Goal: Task Accomplishment & Management: Use online tool/utility

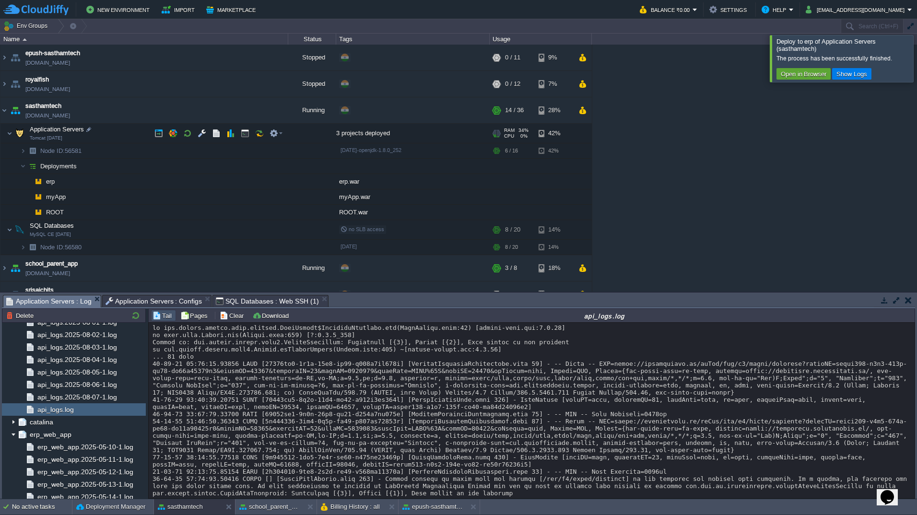
scroll to position [11009, 0]
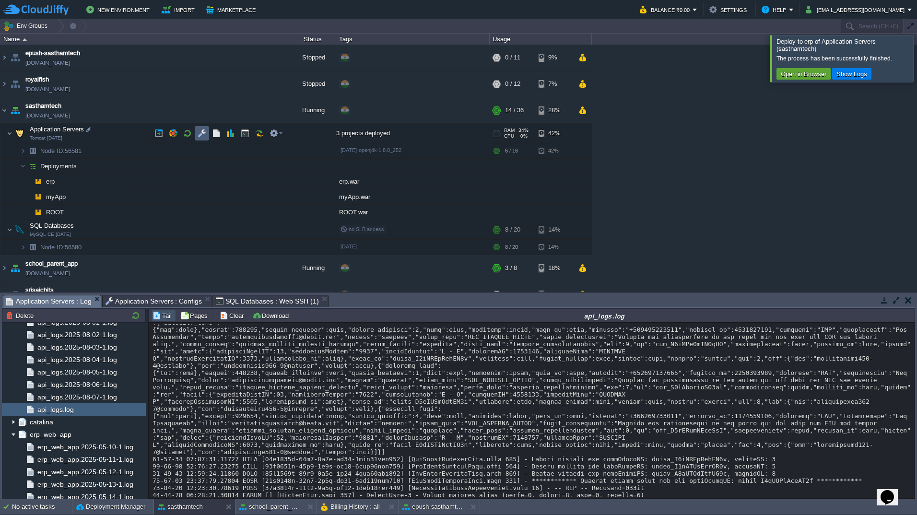
click at [202, 138] on button "button" at bounding box center [202, 133] width 9 height 9
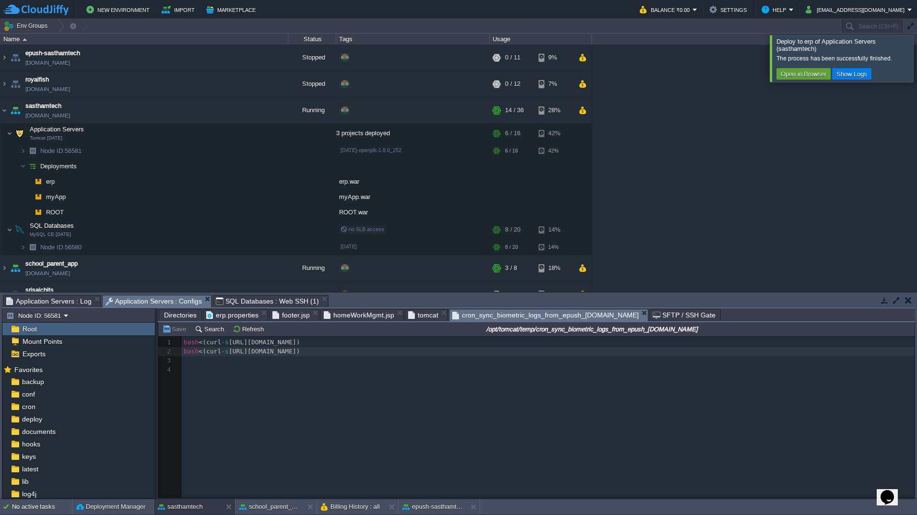
click at [512, 317] on span "cron_sync_biometric_logs_from_epush_[DOMAIN_NAME]" at bounding box center [545, 315] width 187 height 12
type textarea "bash <(curl -s [URL][DOMAIN_NAME])"
drag, startPoint x: 431, startPoint y: 356, endPoint x: 153, endPoint y: 354, distance: 278.3
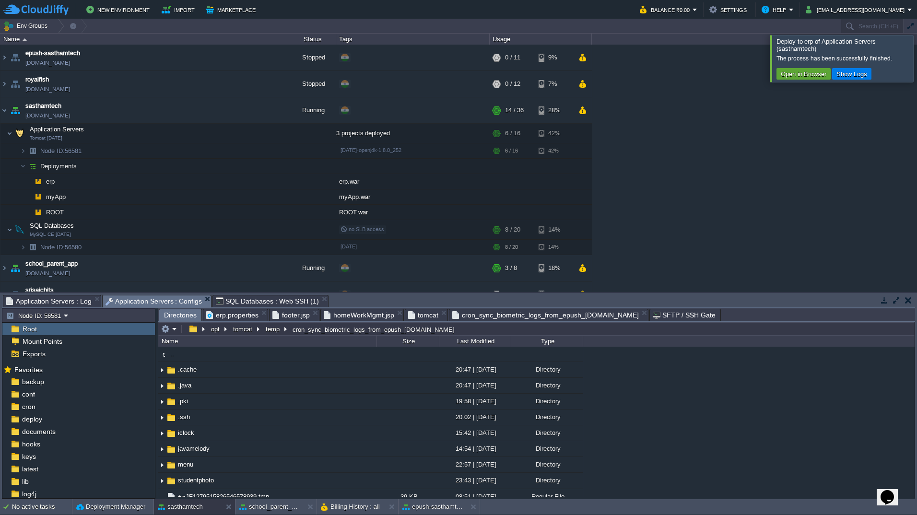
click at [174, 318] on span "Directories" at bounding box center [180, 315] width 33 height 12
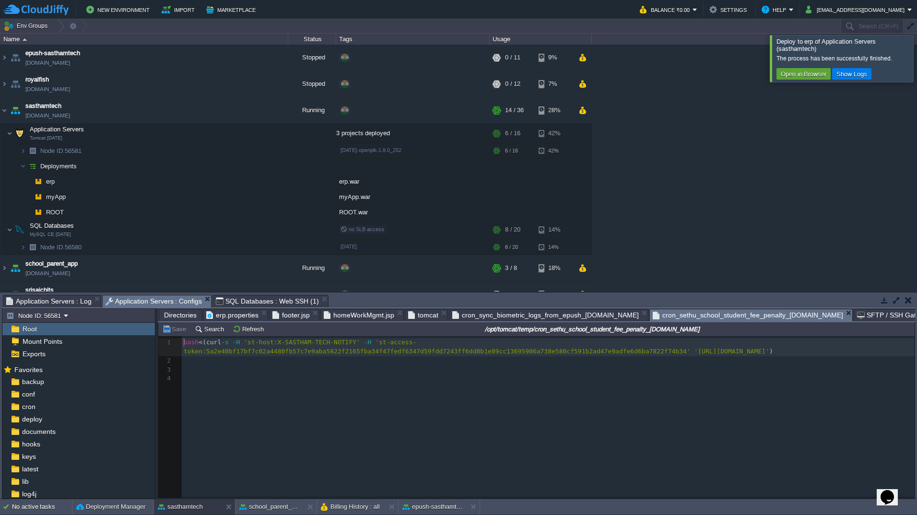
scroll to position [3, 0]
type textarea "bash <(curl -s -H 'st-host:X-SASTHAM-TECH-NOTIFY' -H 'st-access-token:5a2e40bf1…"
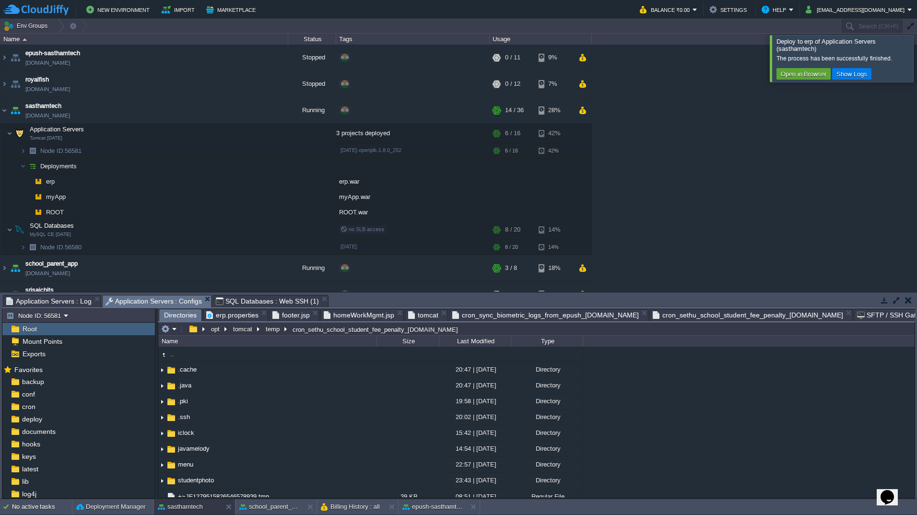
click at [181, 313] on span "Directories" at bounding box center [180, 315] width 33 height 12
click at [170, 326] on em at bounding box center [169, 329] width 16 height 9
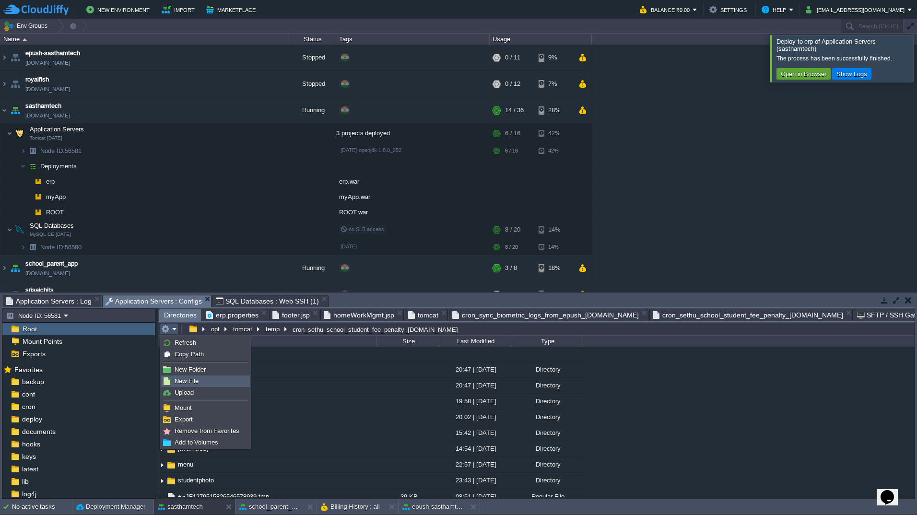
click at [204, 381] on link "New File" at bounding box center [206, 381] width 88 height 11
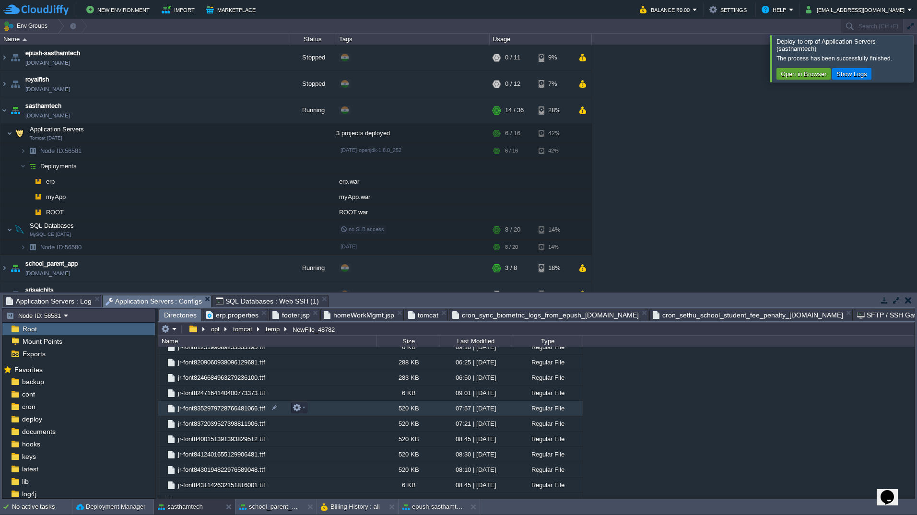
scroll to position [6559, 0]
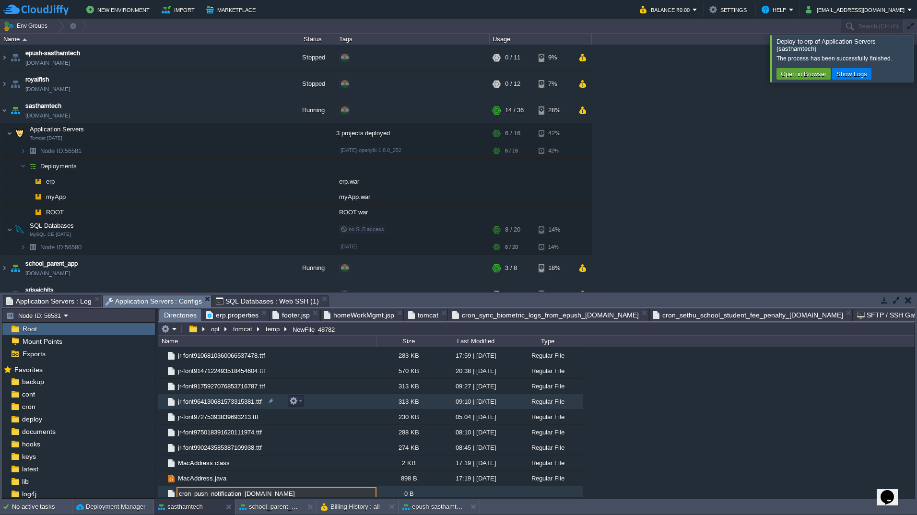
type input "cron_push_notification_[DOMAIN_NAME]"
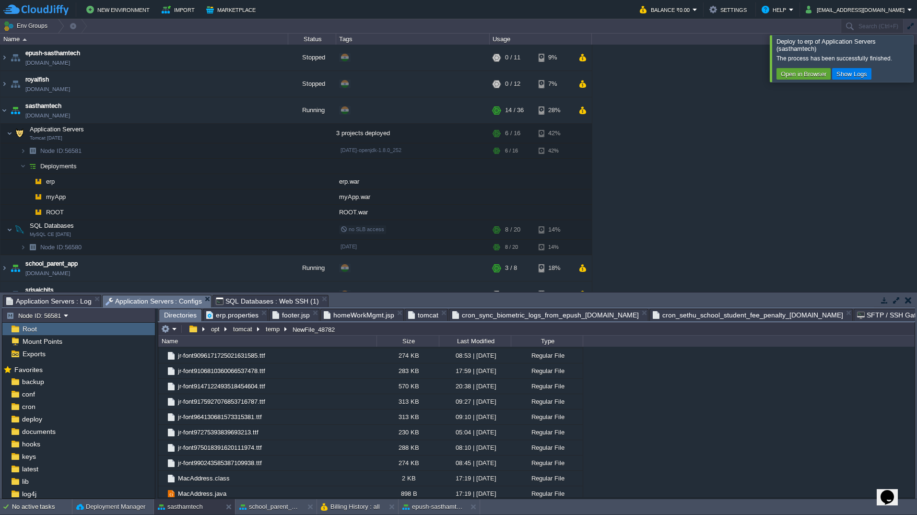
scroll to position [842, 0]
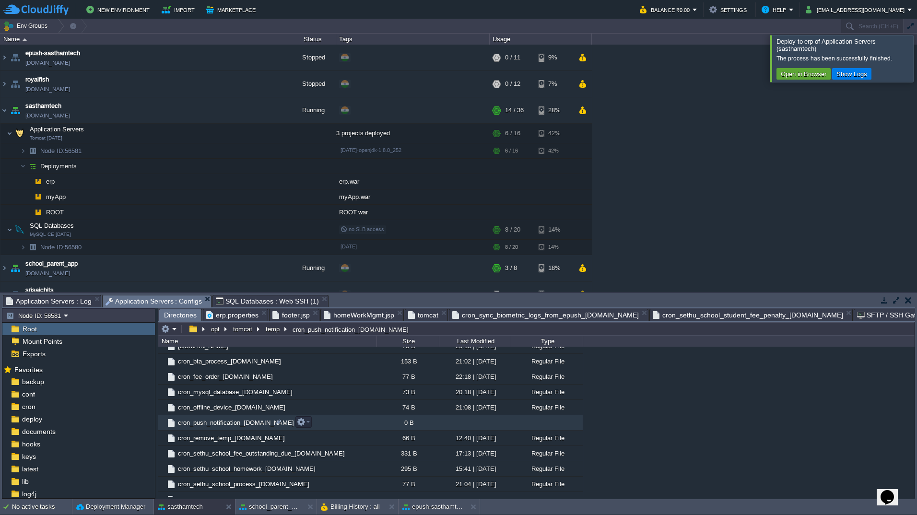
click at [320, 421] on td "cron_push_notification_[DOMAIN_NAME]" at bounding box center [267, 423] width 218 height 15
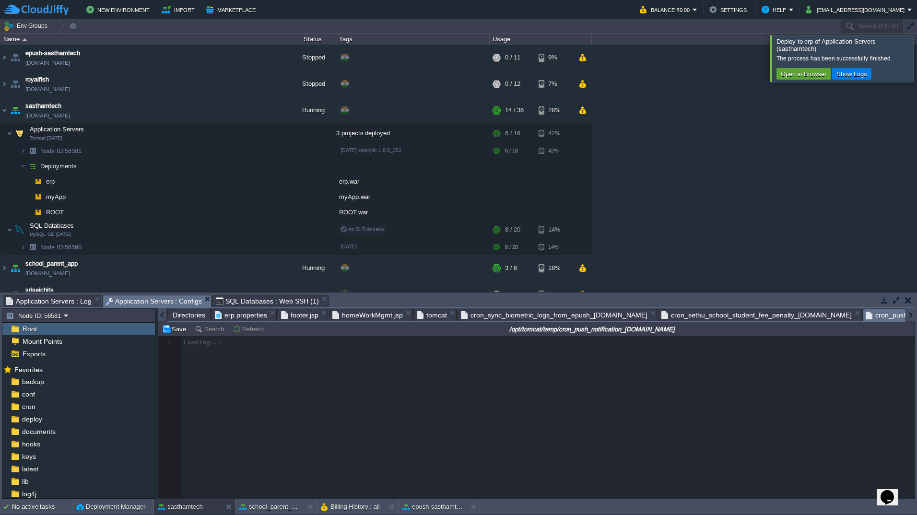
scroll to position [0, 25]
click at [497, 403] on div at bounding box center [536, 417] width 757 height 162
click at [361, 357] on div at bounding box center [536, 417] width 757 height 162
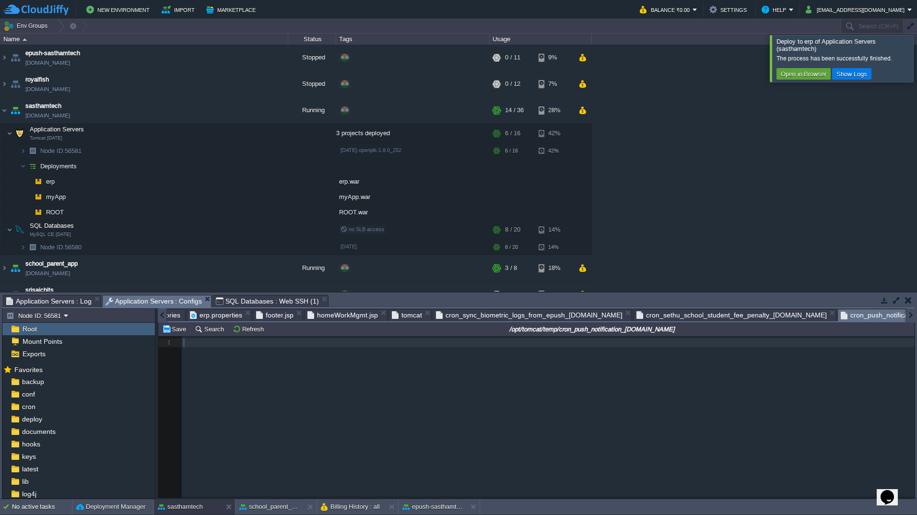
scroll to position [3, 0]
click at [361, 357] on div "1 1 ​" at bounding box center [543, 424] width 771 height 176
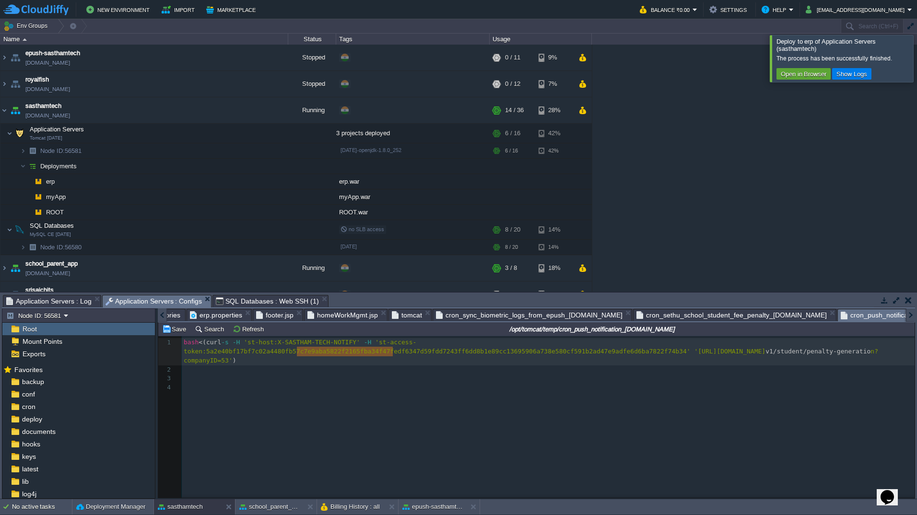
type textarea "v1/student/penalty-generation"
drag, startPoint x: 298, startPoint y: 352, endPoint x: 395, endPoint y: 353, distance: 96.9
click at [435, 350] on div "x 1 bash <(curl -s -H 'st-host:X-SASTHAM-TECH-NOTIFY' -H 'st-access-token:5a2e4…" at bounding box center [550, 360] width 736 height 45
paste textarea "="
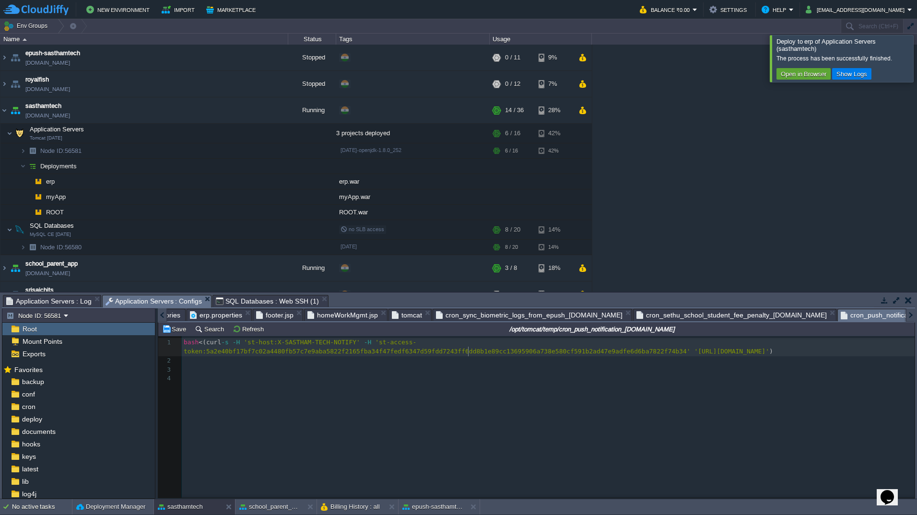
scroll to position [3, 21]
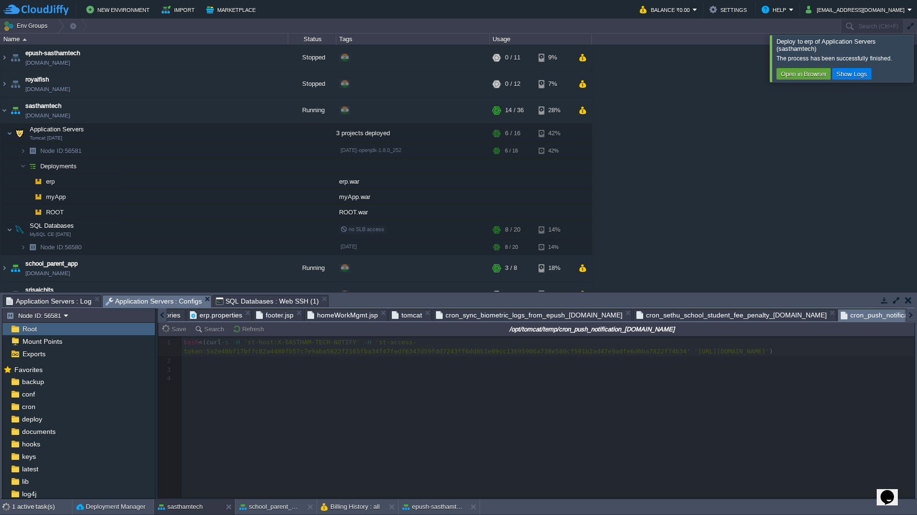
type textarea "&=1003"
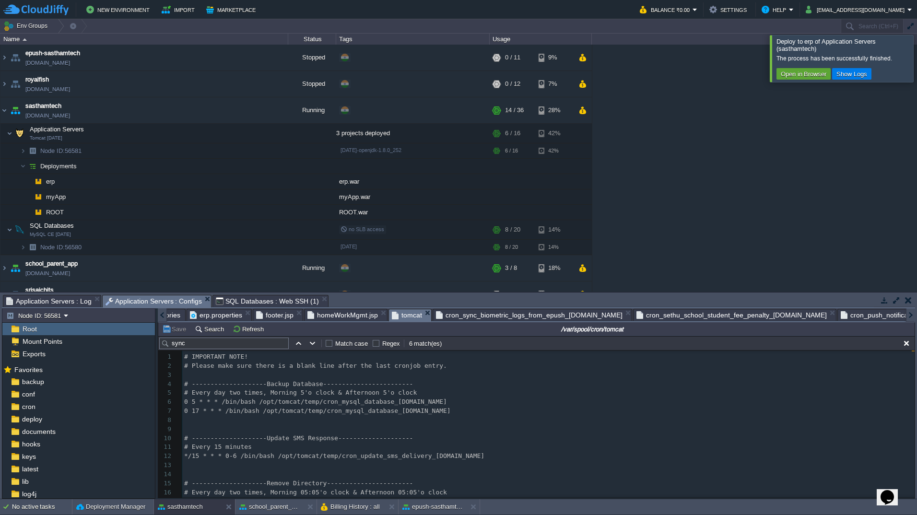
click at [404, 319] on span "tomcat" at bounding box center [407, 315] width 30 height 12
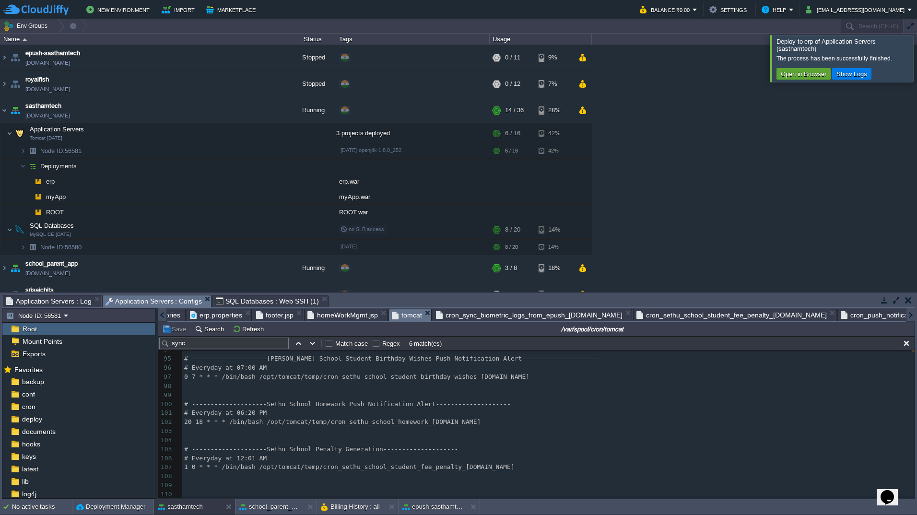
scroll to position [3, 0]
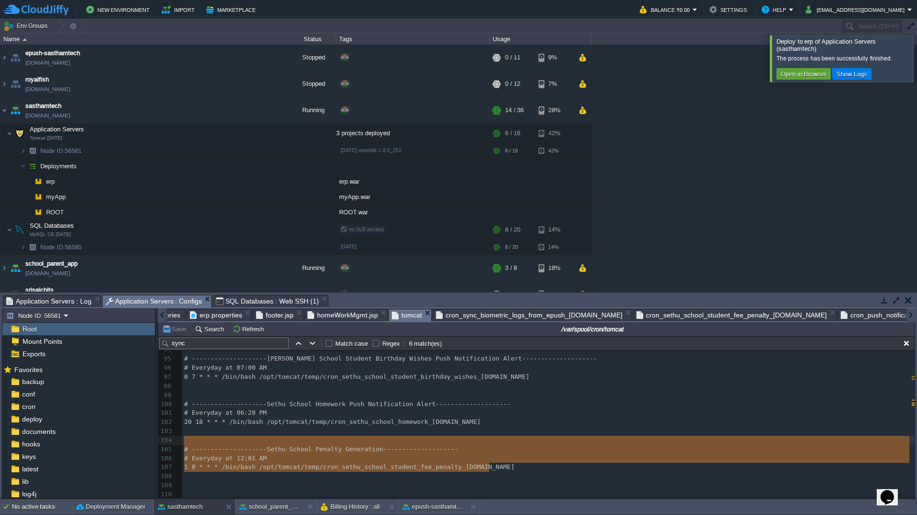
type textarea "# --------------------Sethu School Penalty Generation-------------------- # Eve…"
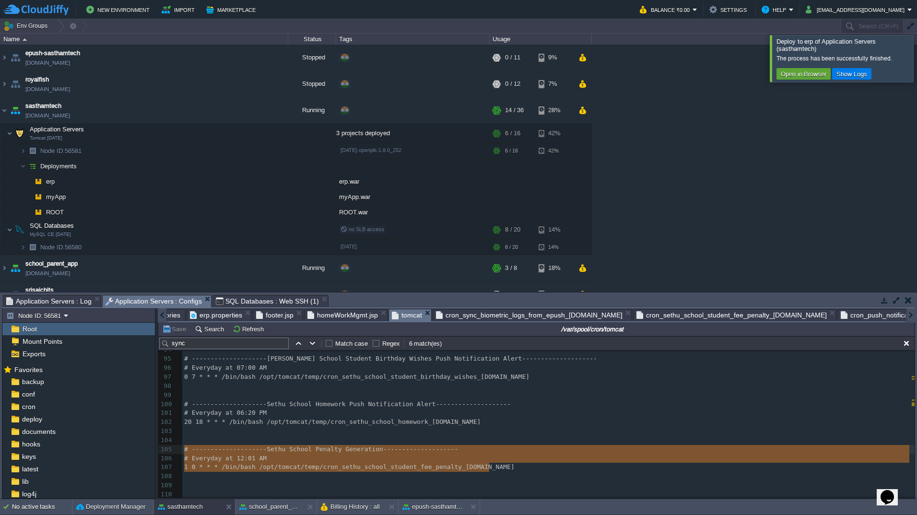
drag, startPoint x: 507, startPoint y: 466, endPoint x: 146, endPoint y: 449, distance: 361.2
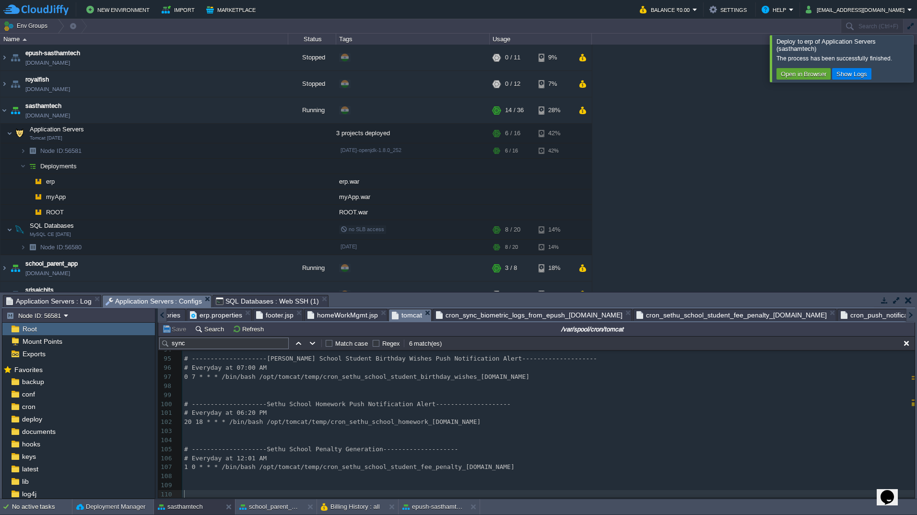
click at [203, 491] on pre "​" at bounding box center [548, 494] width 733 height 9
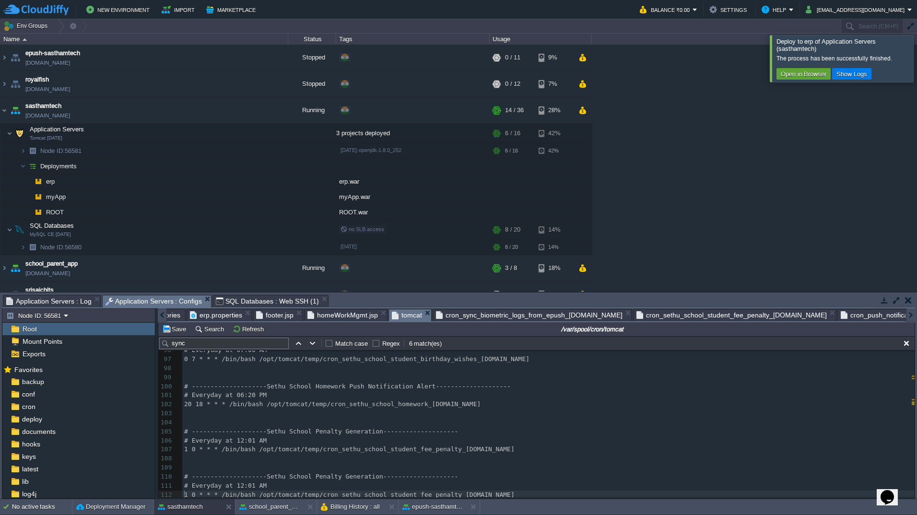
type textarea "#"
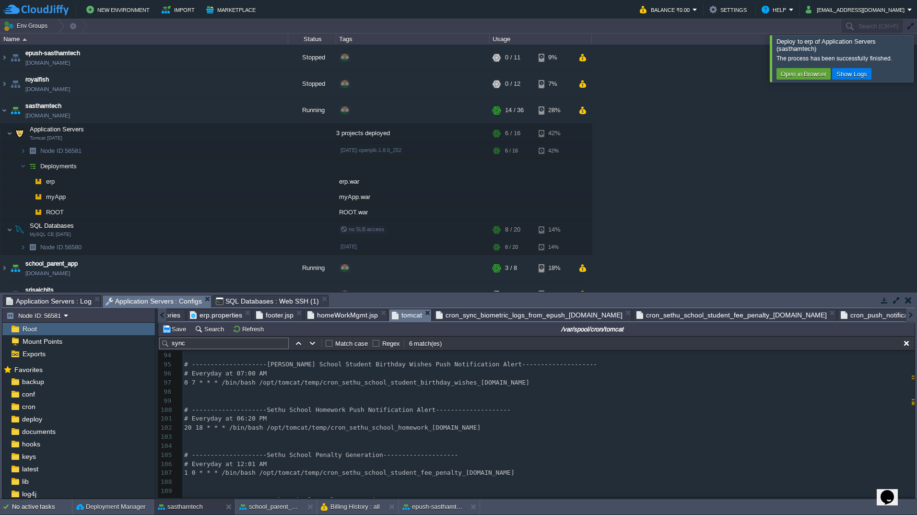
scroll to position [842, 0]
click at [201, 428] on div "xxxxxxxxxx ​ 83 ​ 84 ​ 85 # --------------------[PERSON_NAME] School Student At…" at bounding box center [548, 387] width 733 height 271
type textarea "18"
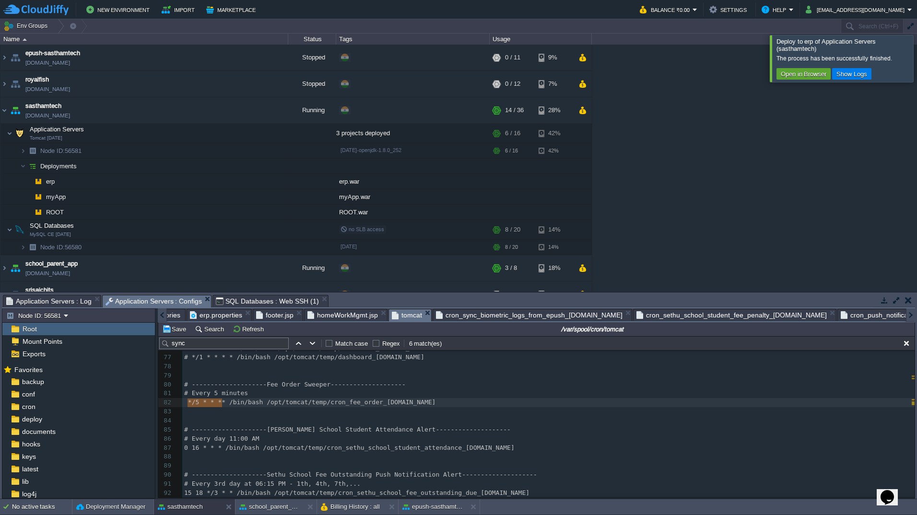
type textarea "*/5 * * * *"
drag, startPoint x: 187, startPoint y: 404, endPoint x: 226, endPoint y: 401, distance: 38.5
type textarea "1 0 * * *"
drag, startPoint x: 191, startPoint y: 493, endPoint x: 223, endPoint y: 491, distance: 31.8
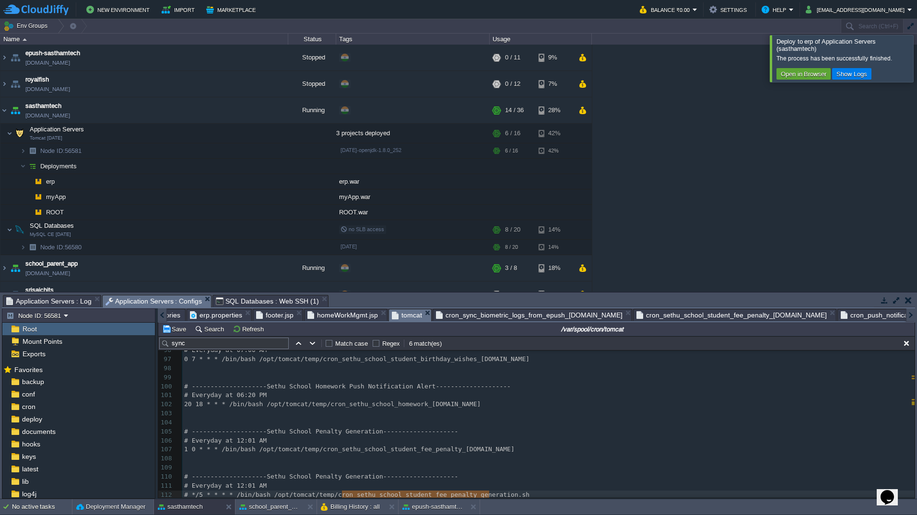
drag, startPoint x: 343, startPoint y: 491, endPoint x: 489, endPoint y: 493, distance: 146.3
type textarea "push_notification_manual"
click at [170, 316] on div "Directories" at bounding box center [163, 315] width 43 height 12
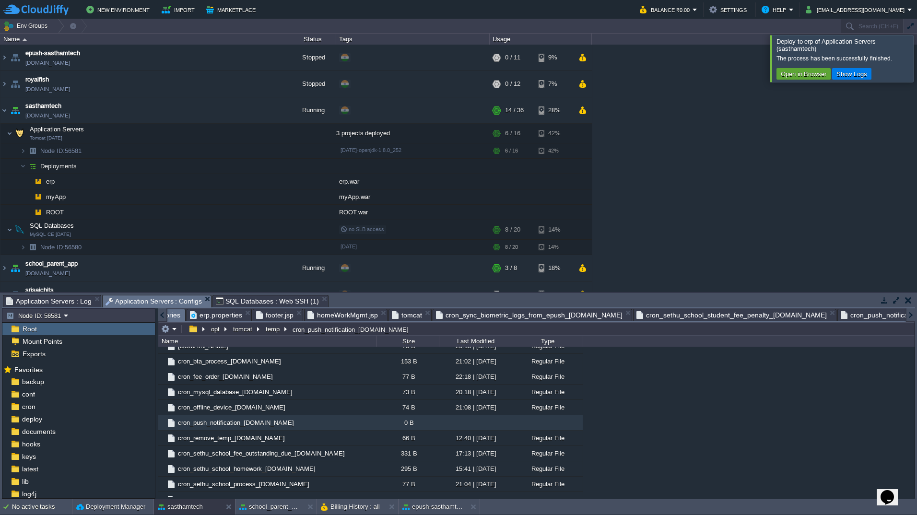
scroll to position [0, 1]
click at [277, 422] on div at bounding box center [278, 422] width 9 height 9
type input "cron_push_notification_[DOMAIN_NAME]"
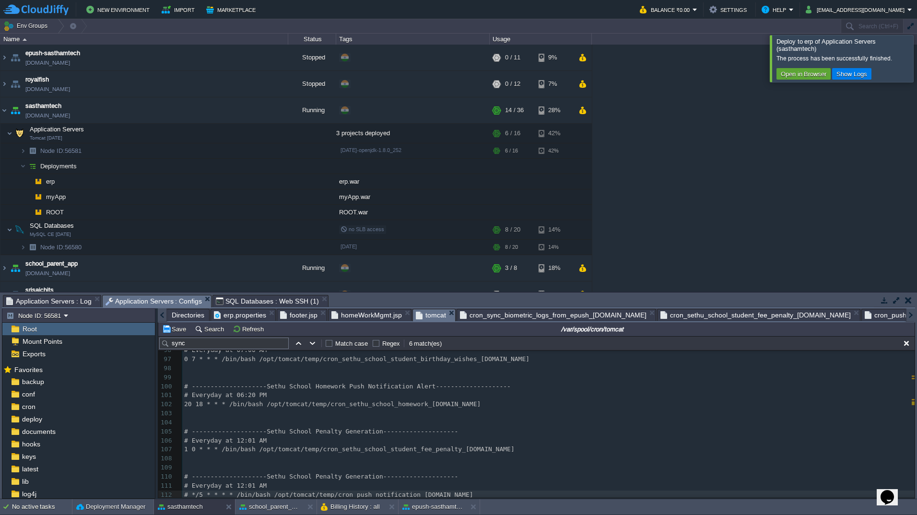
click at [423, 319] on span "tomcat" at bounding box center [431, 315] width 30 height 12
type textarea "cron_push_notification_[DOMAIN_NAME]"
drag, startPoint x: 438, startPoint y: 494, endPoint x: 325, endPoint y: 490, distance: 112.8
click at [917, 59] on div at bounding box center [929, 58] width 0 height 47
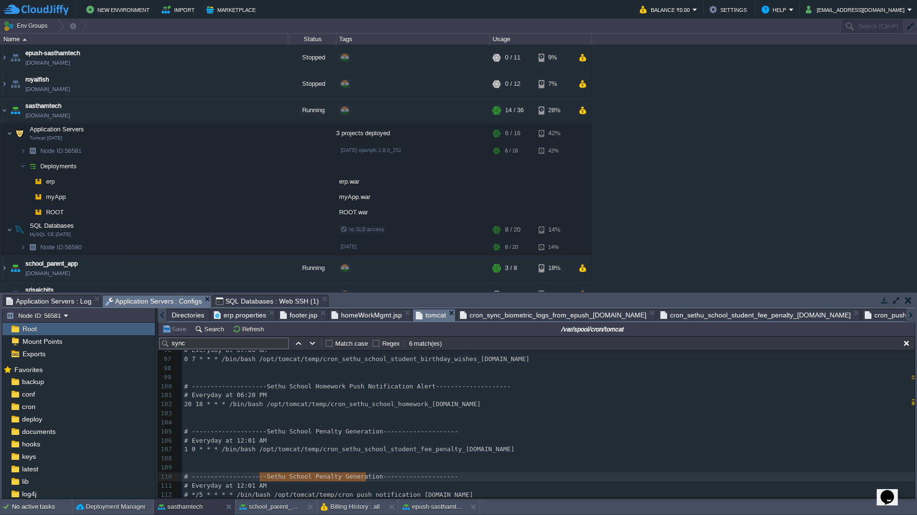
drag, startPoint x: 260, startPoint y: 476, endPoint x: 367, endPoint y: 473, distance: 107.1
type textarea "Manula"
type textarea "al Notification"
click at [199, 485] on div "xxxxxxxxxx ​ 86 # Every day 11:00 AM 87 0 16 * * * /bin/bash /opt/tomcat/temp/c…" at bounding box center [548, 378] width 733 height 244
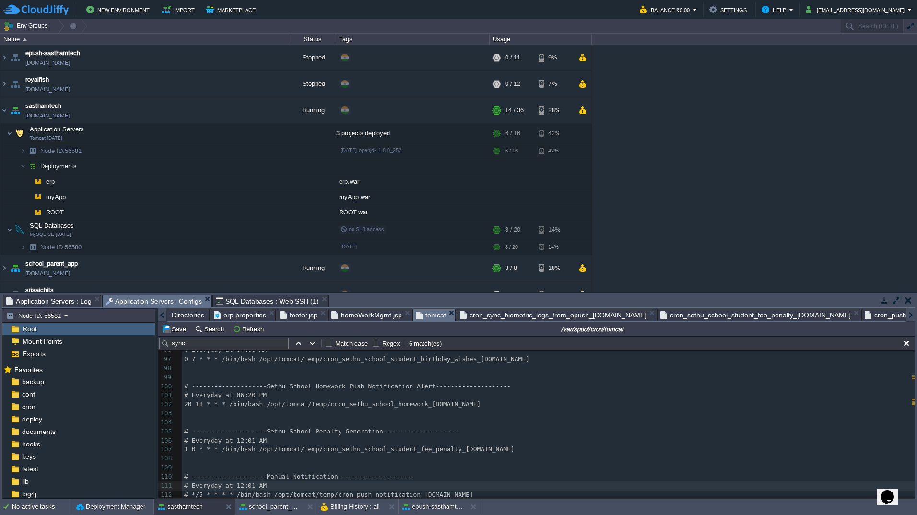
click at [282, 482] on pre "# Everyday at 12:01 AM" at bounding box center [548, 486] width 733 height 9
drag, startPoint x: 264, startPoint y: 483, endPoint x: 192, endPoint y: 484, distance: 71.5
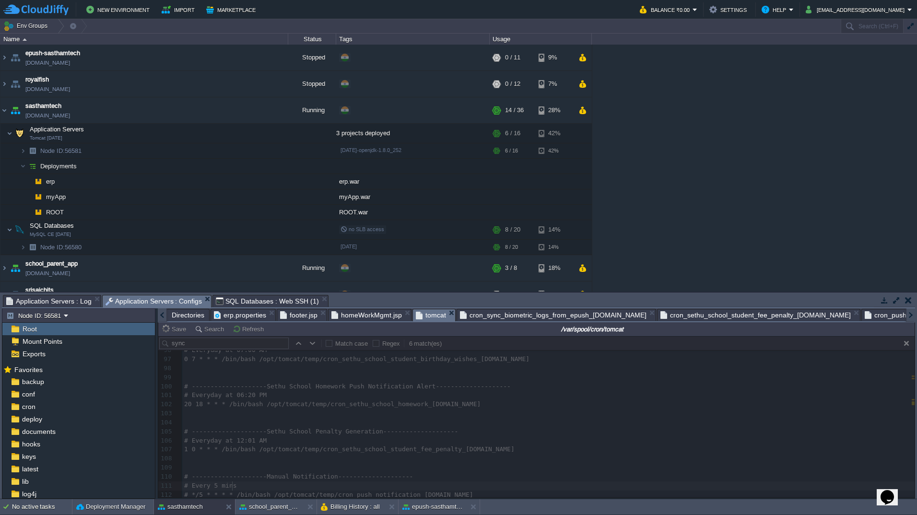
type textarea "Every 5 mins"
